Goal: Use online tool/utility: Utilize a website feature to perform a specific function

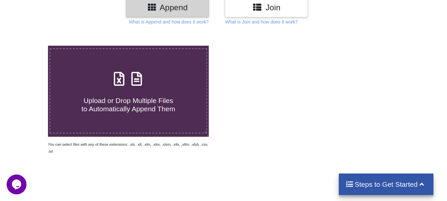
scroll to position [99, 0]
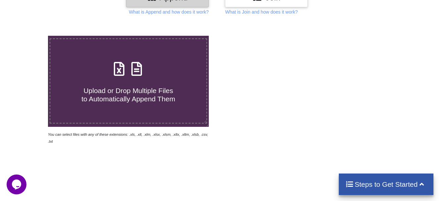
click at [138, 79] on div "Upload or Drop Multiple Files to Automatically Append Them" at bounding box center [128, 81] width 156 height 45
click at [30, 36] on input "Upload or Drop Multiple Files to Automatically Append Them" at bounding box center [30, 36] width 0 height 0
click at [185, 9] on p "What is Append and how does it work?" at bounding box center [169, 12] width 80 height 7
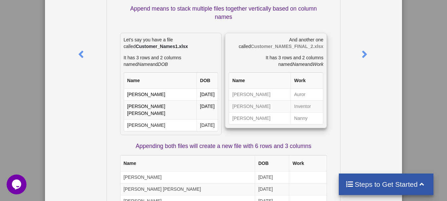
scroll to position [66, 0]
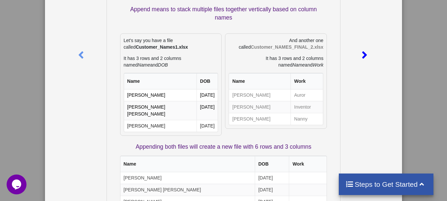
click at [359, 58] on div at bounding box center [365, 54] width 15 height 180
click at [431, 47] on div "What is Append? Append means to stack multiple files together vertically based …" at bounding box center [223, 100] width 447 height 201
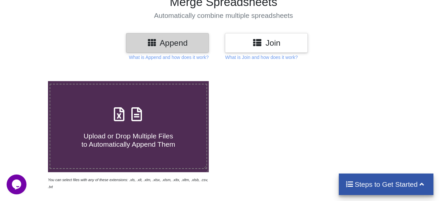
scroll to position [0, 0]
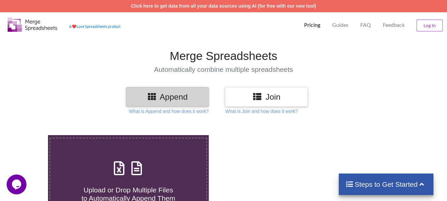
click at [277, 97] on h3 "Join" at bounding box center [266, 97] width 73 height 10
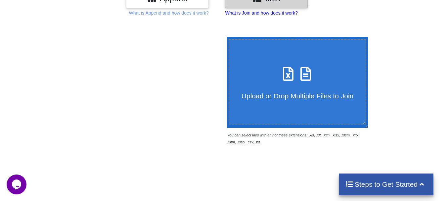
scroll to position [66, 0]
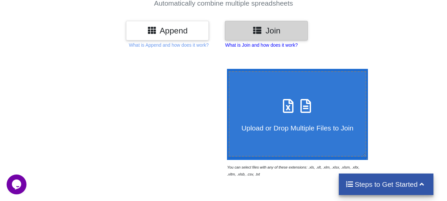
click at [263, 44] on p "What is Join and how does it work?" at bounding box center [261, 45] width 72 height 7
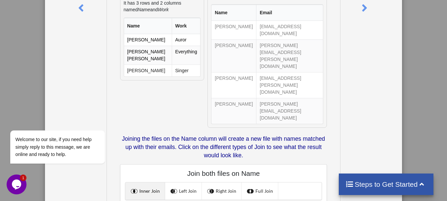
scroll to position [179, 0]
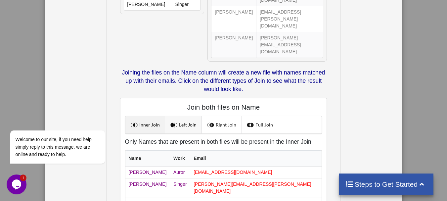
click at [189, 116] on link "Left Join" at bounding box center [183, 124] width 37 height 17
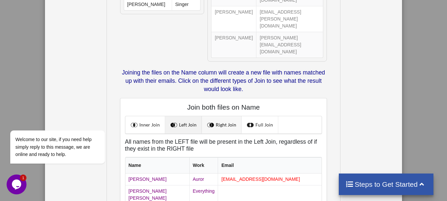
click at [213, 120] on span at bounding box center [211, 124] width 9 height 9
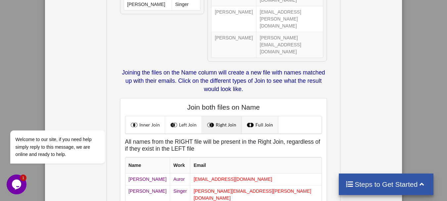
click at [255, 116] on link "Full Join" at bounding box center [260, 124] width 37 height 17
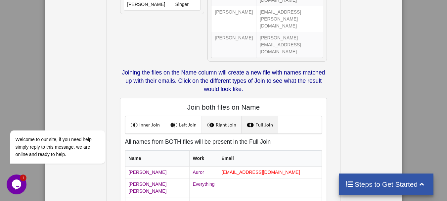
click at [223, 116] on link "Right Join" at bounding box center [222, 124] width 40 height 17
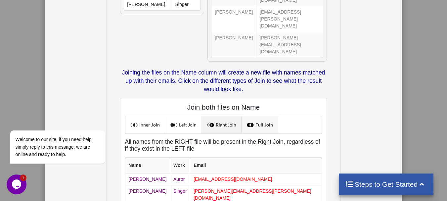
click at [254, 116] on link "Full Join" at bounding box center [260, 124] width 37 height 17
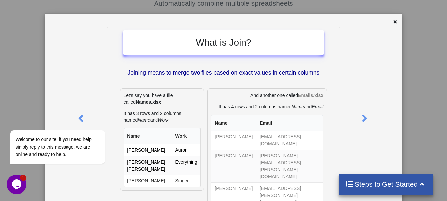
scroll to position [0, 0]
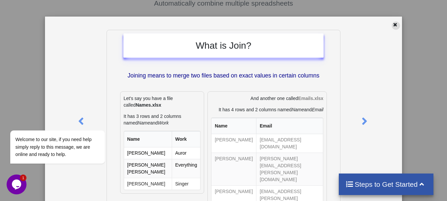
click at [392, 27] on div at bounding box center [396, 26] width 8 height 8
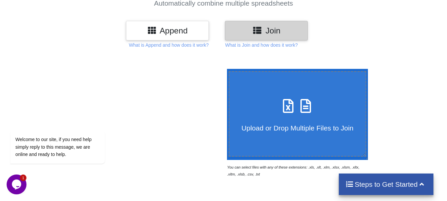
click at [253, 40] on div "Join" at bounding box center [266, 31] width 83 height 20
click at [299, 106] on icon at bounding box center [306, 103] width 17 height 14
click at [225, 69] on input "Upload or Drop Multiple Files to Join" at bounding box center [225, 69] width 0 height 0
type input "C:\fakepath\Dubai_Architects_Consultants_Batch1.xlsx"
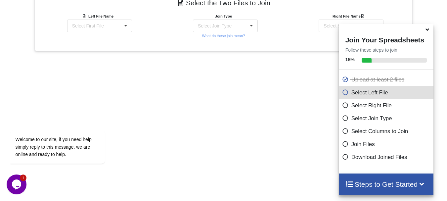
scroll to position [291, 0]
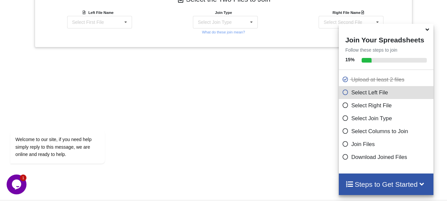
click at [343, 94] on icon at bounding box center [345, 91] width 7 height 6
click at [114, 21] on div "Select First File Dubai_Architects_Consultants_Batch1.xlsx : Sheet1 Dubai_Archi…" at bounding box center [99, 22] width 65 height 13
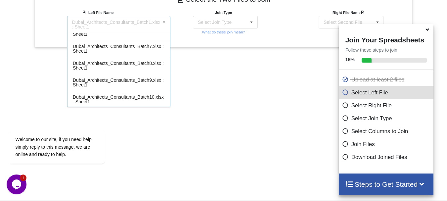
scroll to position [95, 0]
click at [254, 77] on div "Add More Files to Select For Join You can select files with any of these extens…" at bounding box center [223, 8] width 447 height 356
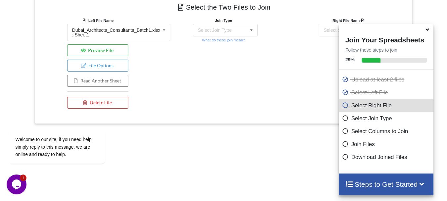
scroll to position [244, 0]
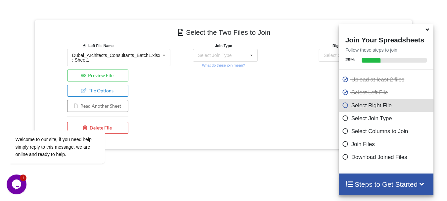
click at [343, 146] on icon at bounding box center [345, 143] width 7 height 6
click at [342, 145] on icon at bounding box center [345, 143] width 7 height 6
click at [345, 157] on icon at bounding box center [345, 156] width 7 height 6
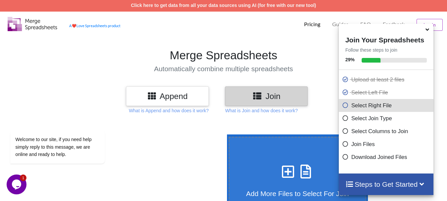
scroll to position [0, 0]
